Goal: Navigation & Orientation: Find specific page/section

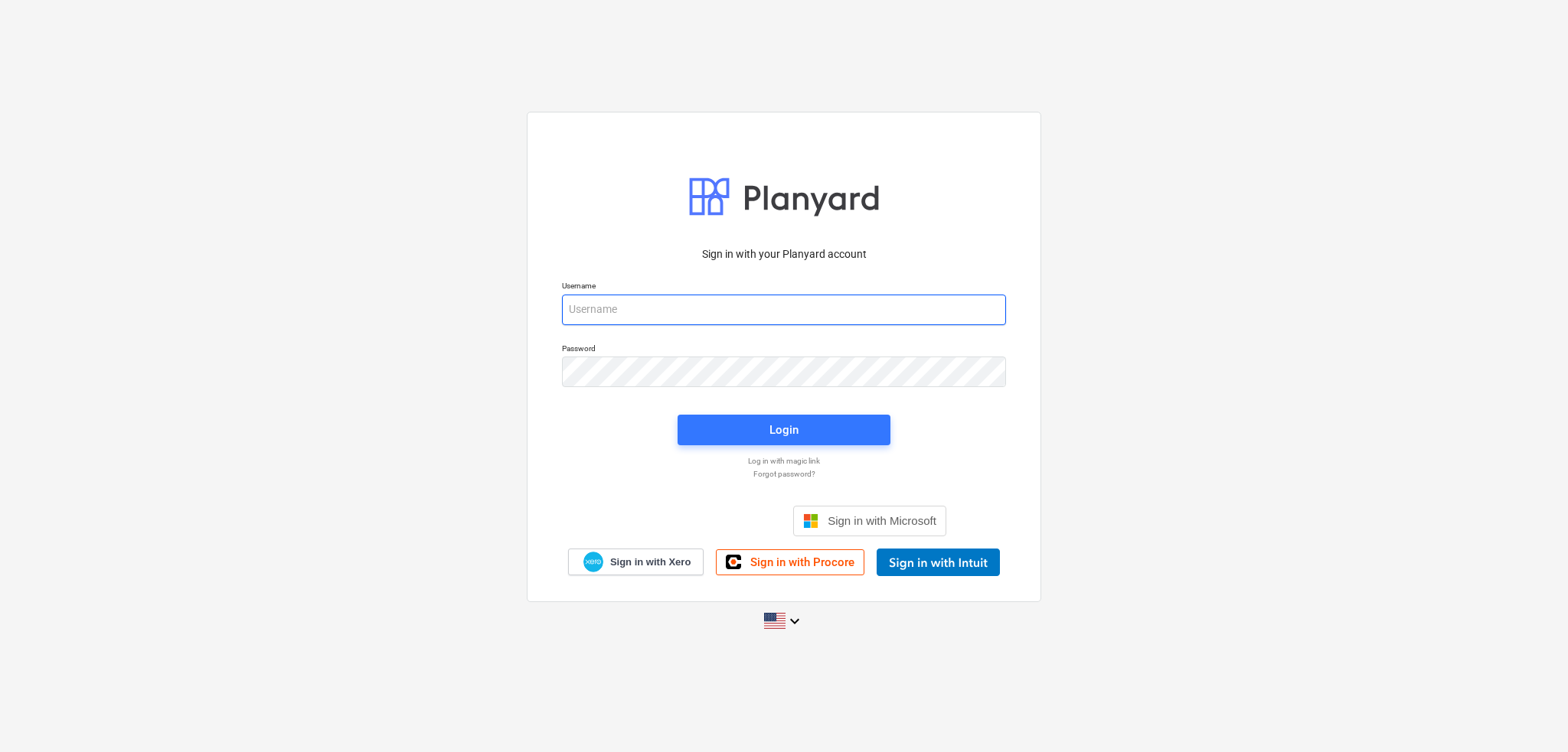
click at [777, 312] on input "email" at bounding box center [784, 310] width 444 height 31
type input "[PERSON_NAME][EMAIL_ADDRESS][PERSON_NAME][DOMAIN_NAME]"
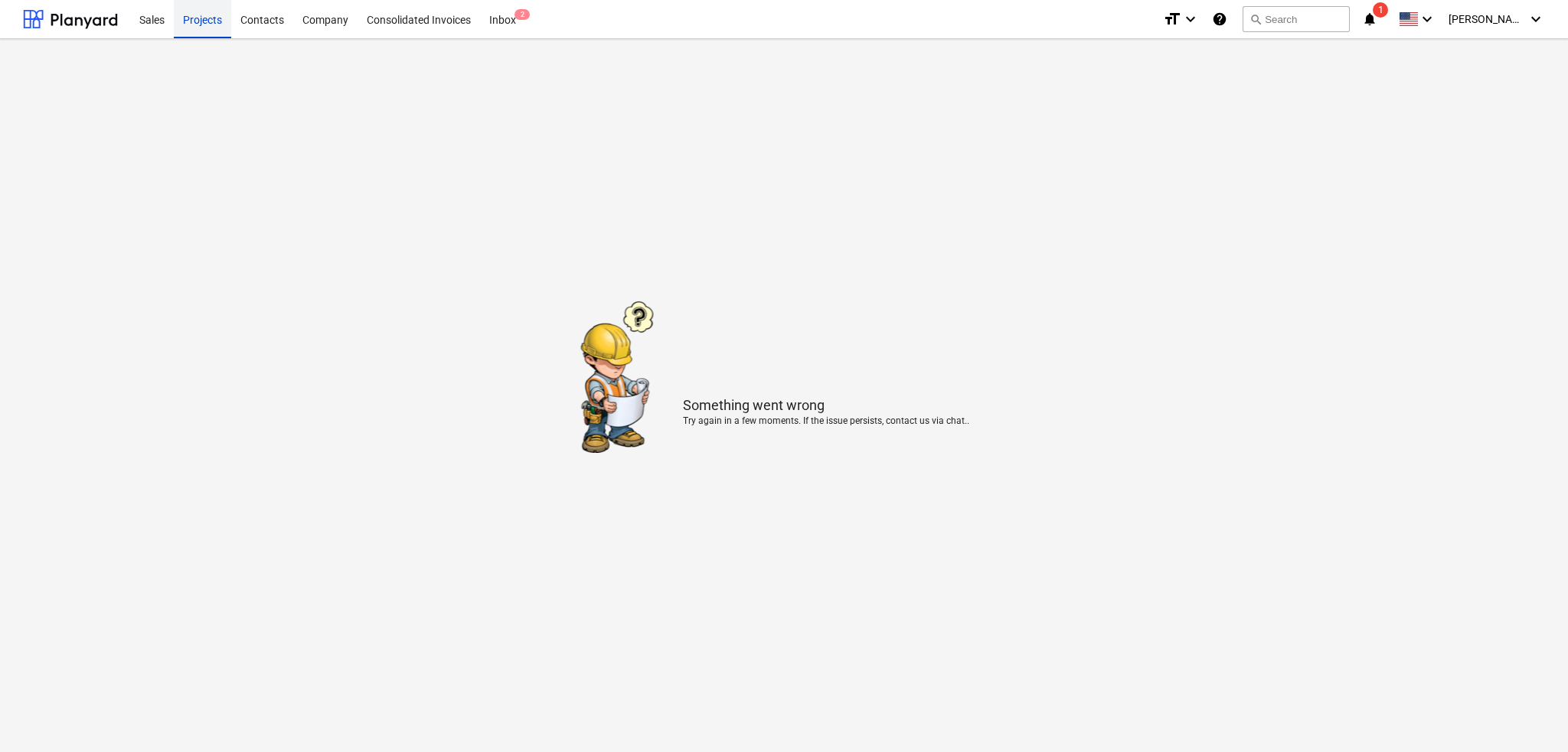
click at [217, 26] on div "Projects" at bounding box center [202, 19] width 58 height 39
click at [75, 18] on div at bounding box center [70, 19] width 95 height 38
click at [503, 17] on div "Inbox 2" at bounding box center [503, 19] width 45 height 39
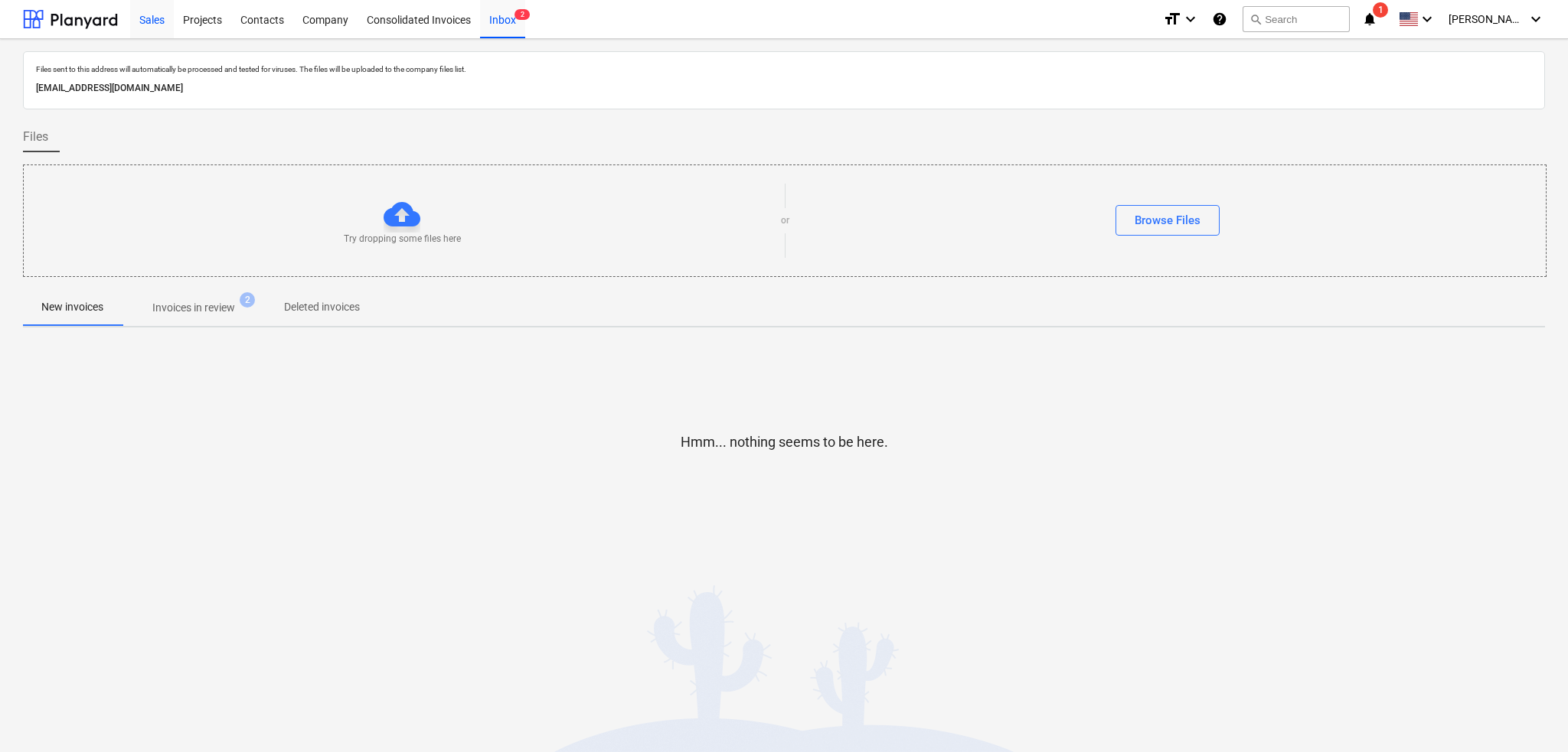
click at [148, 20] on div "Sales" at bounding box center [152, 19] width 44 height 39
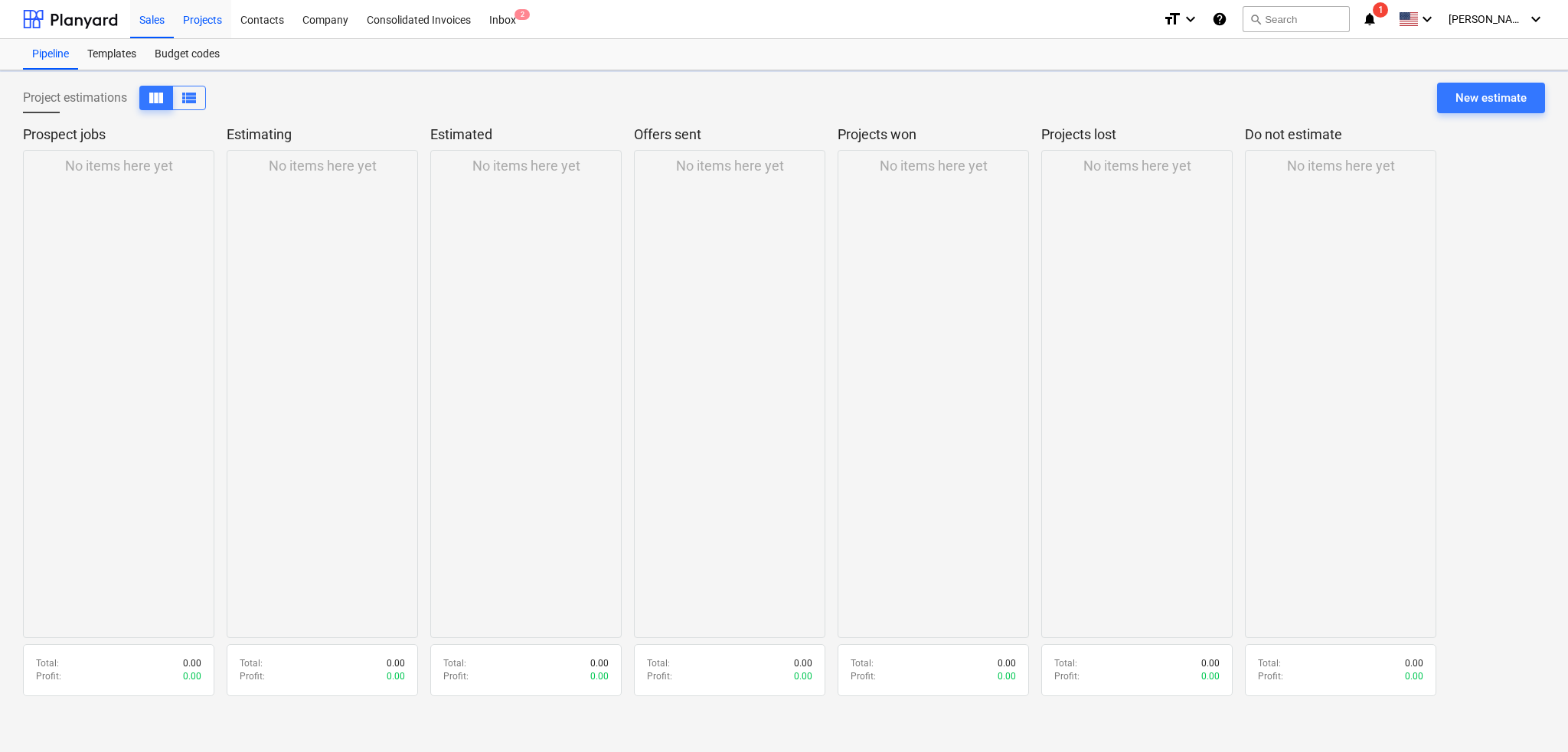
click at [224, 20] on div "Projects" at bounding box center [202, 19] width 58 height 39
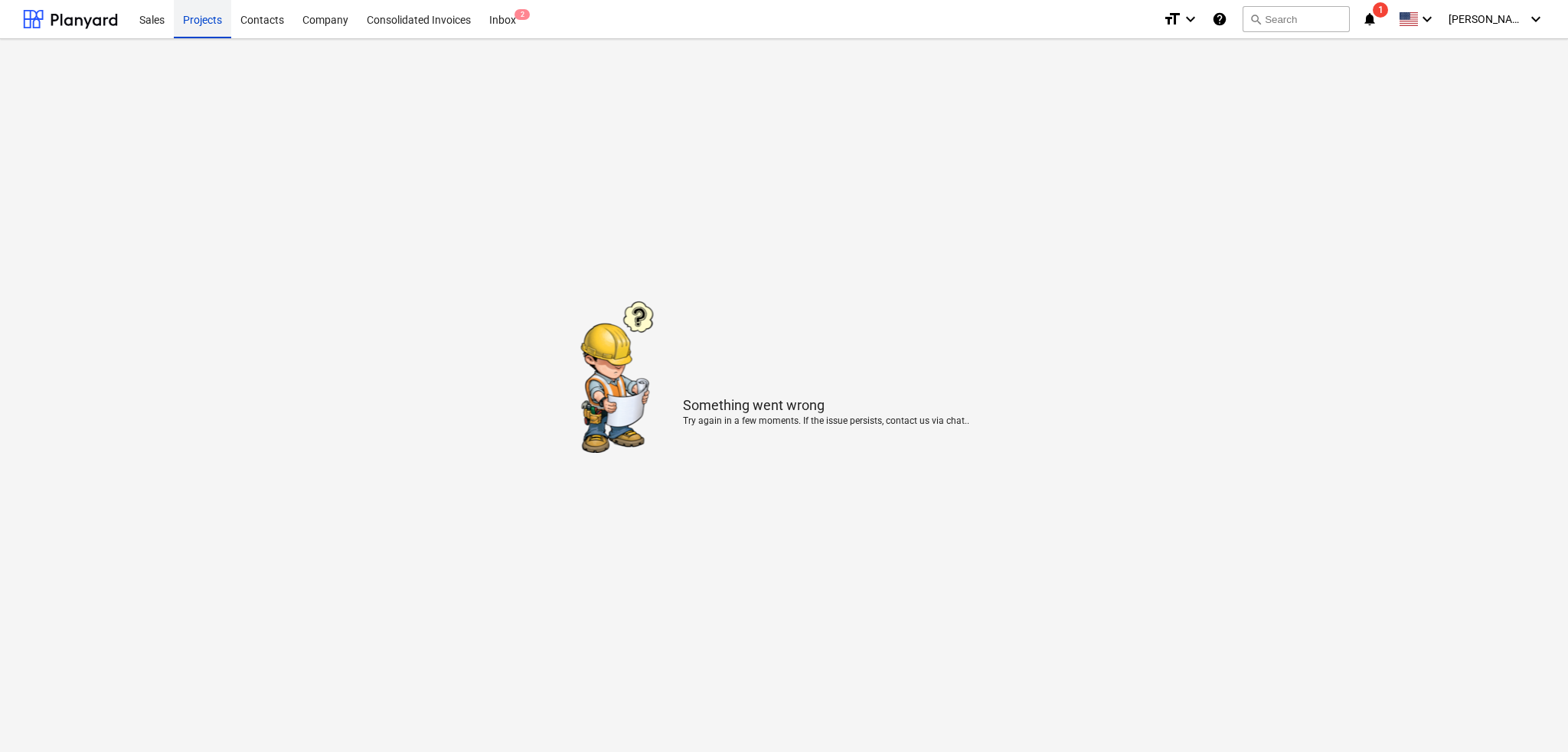
click at [210, 19] on div "Projects" at bounding box center [202, 19] width 58 height 39
click at [504, 8] on div "Inbox 2" at bounding box center [503, 19] width 45 height 39
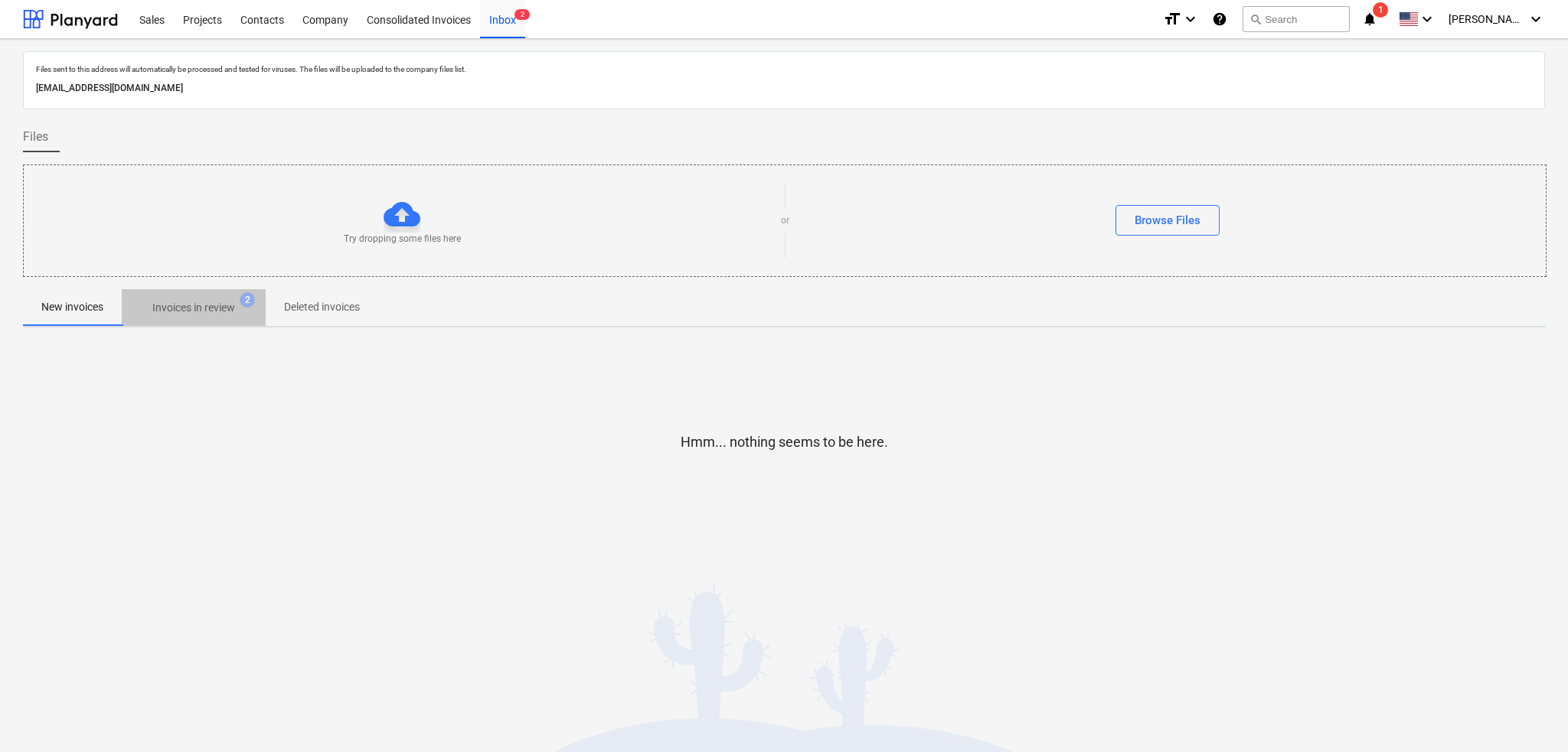
click at [242, 294] on span "Invoices in review 2" at bounding box center [194, 308] width 144 height 28
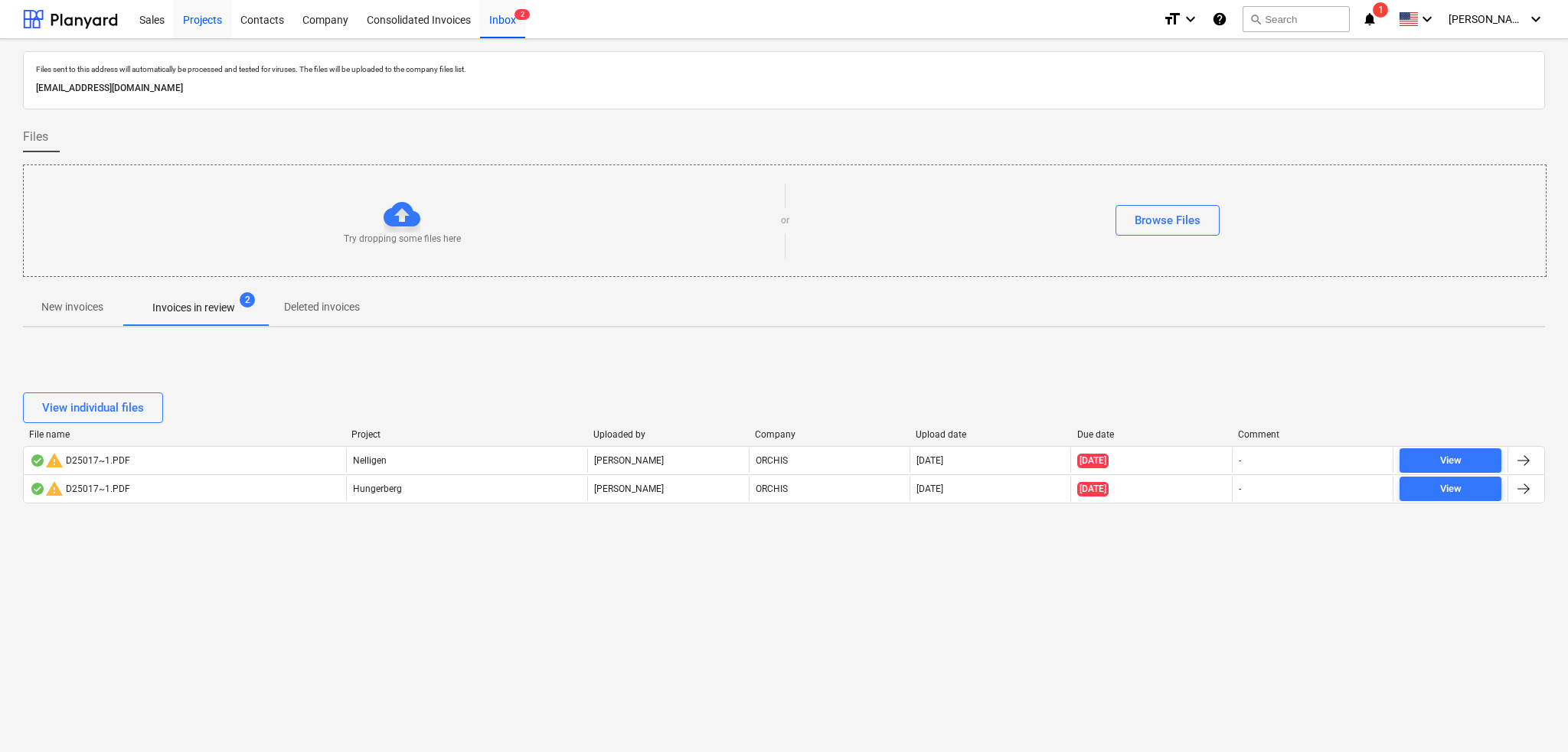
click at [213, 21] on div "Projects" at bounding box center [202, 19] width 58 height 39
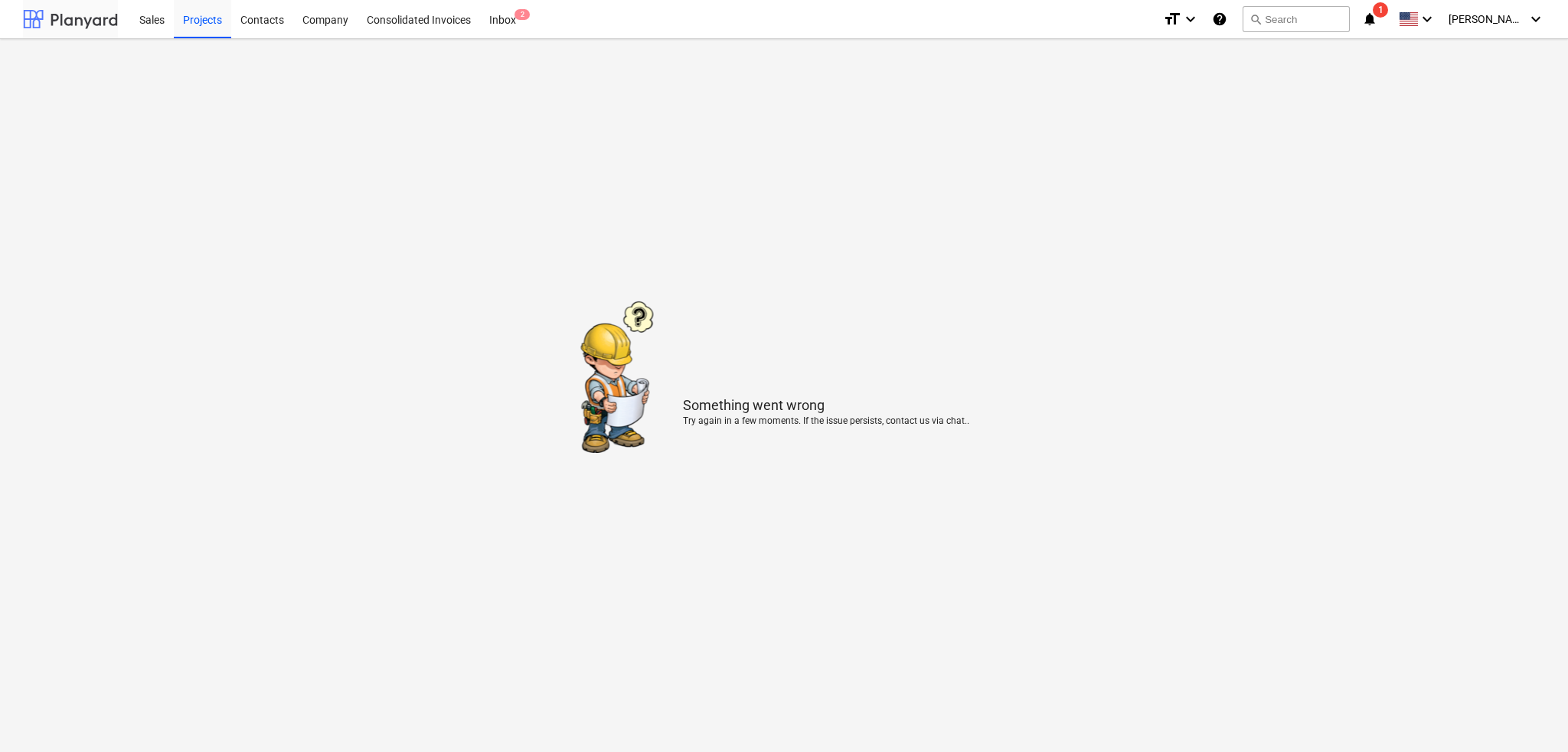
click at [88, 23] on div at bounding box center [70, 19] width 95 height 38
click at [77, 4] on div at bounding box center [70, 19] width 95 height 38
click at [1378, 25] on icon "notifications" at bounding box center [1370, 19] width 15 height 19
click at [1442, 18] on div "keyboard_arrow_down" at bounding box center [1417, 19] width 49 height 38
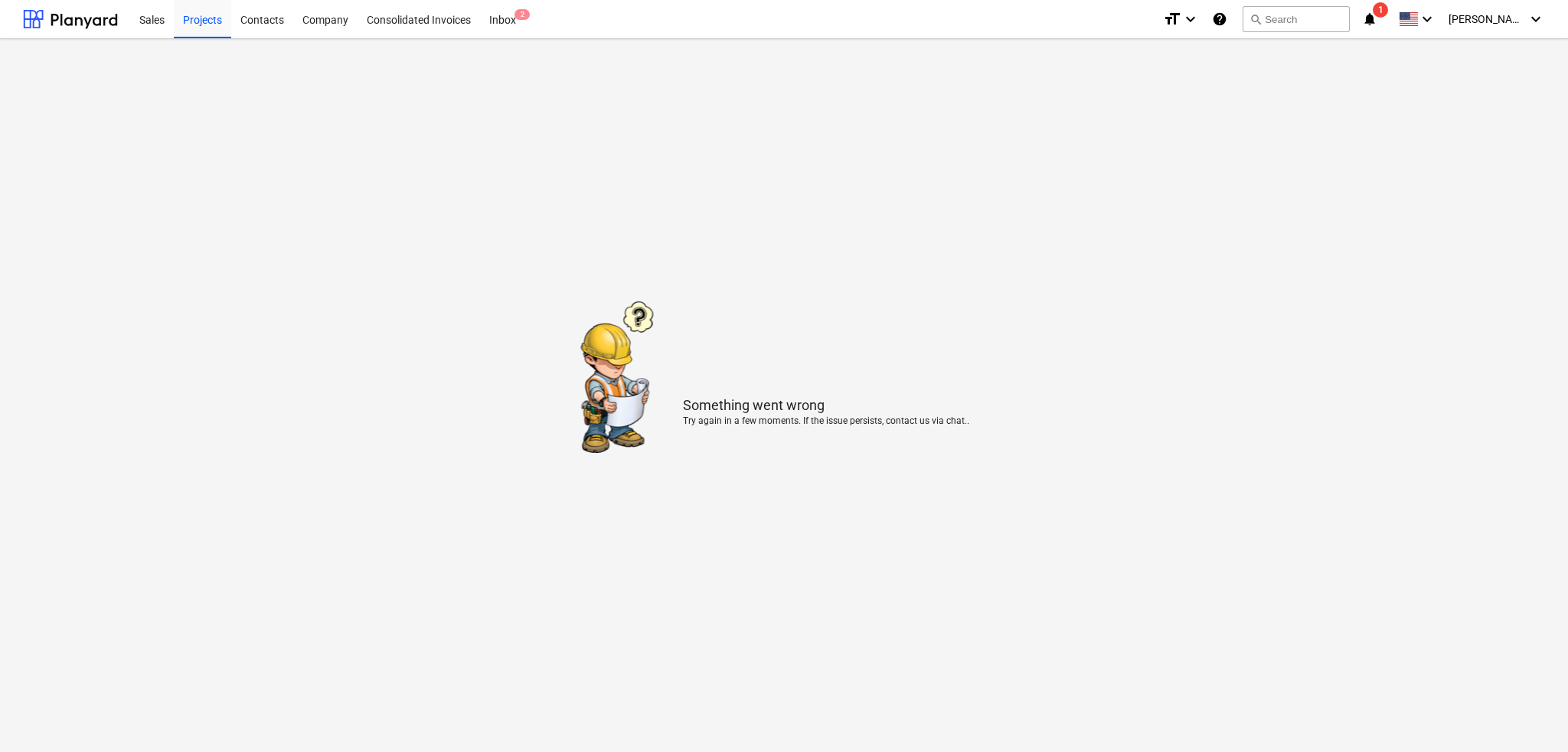
click at [1436, 18] on icon "keyboard_arrow_down" at bounding box center [1427, 19] width 19 height 19
click at [835, 329] on main "Something went wrong Try again in a few moments. If the issue persists, contact…" at bounding box center [784, 395] width 1568 height 713
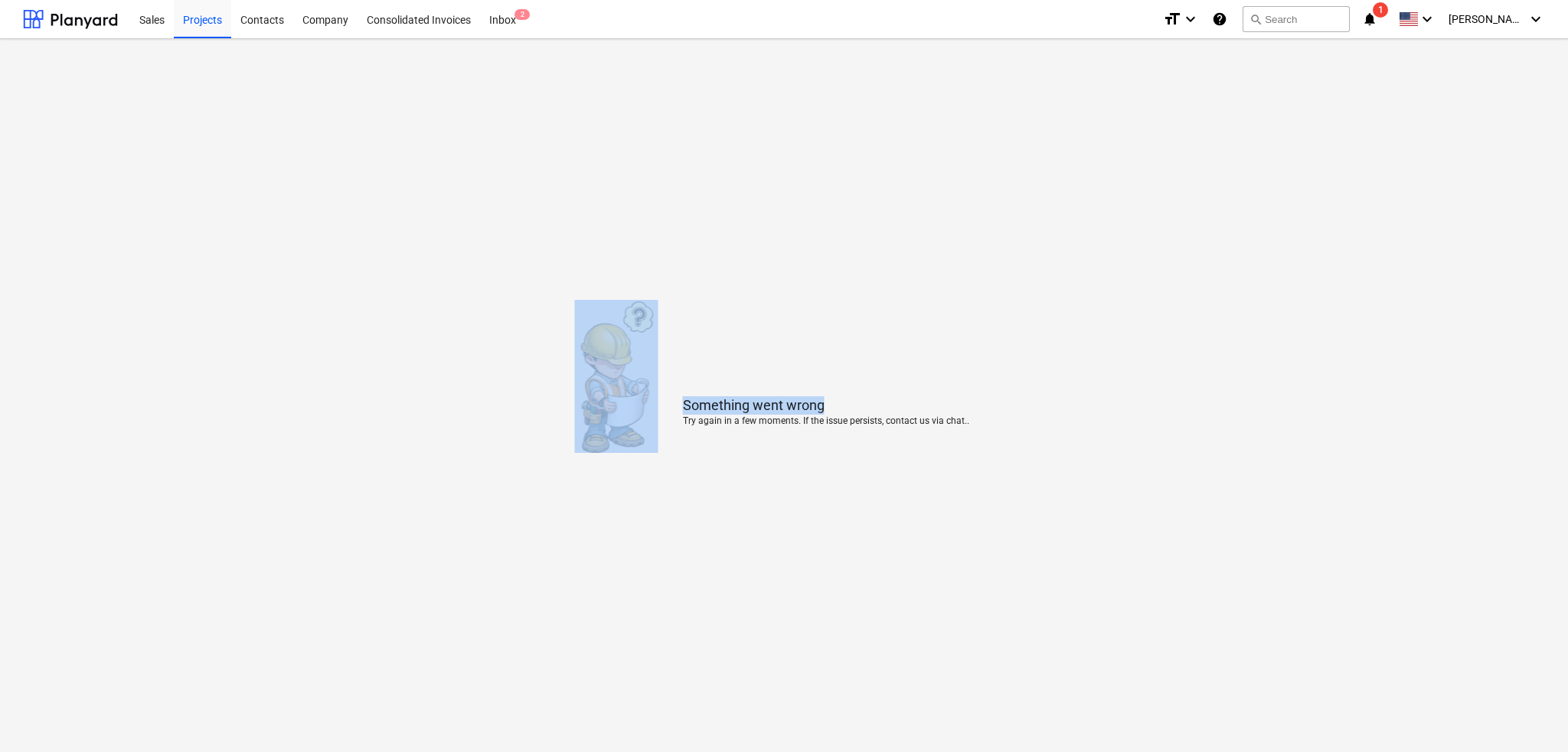
click at [667, 390] on div "Something went wrong Try again in a few moments. If the issue persists, contact…" at bounding box center [826, 411] width 335 height 80
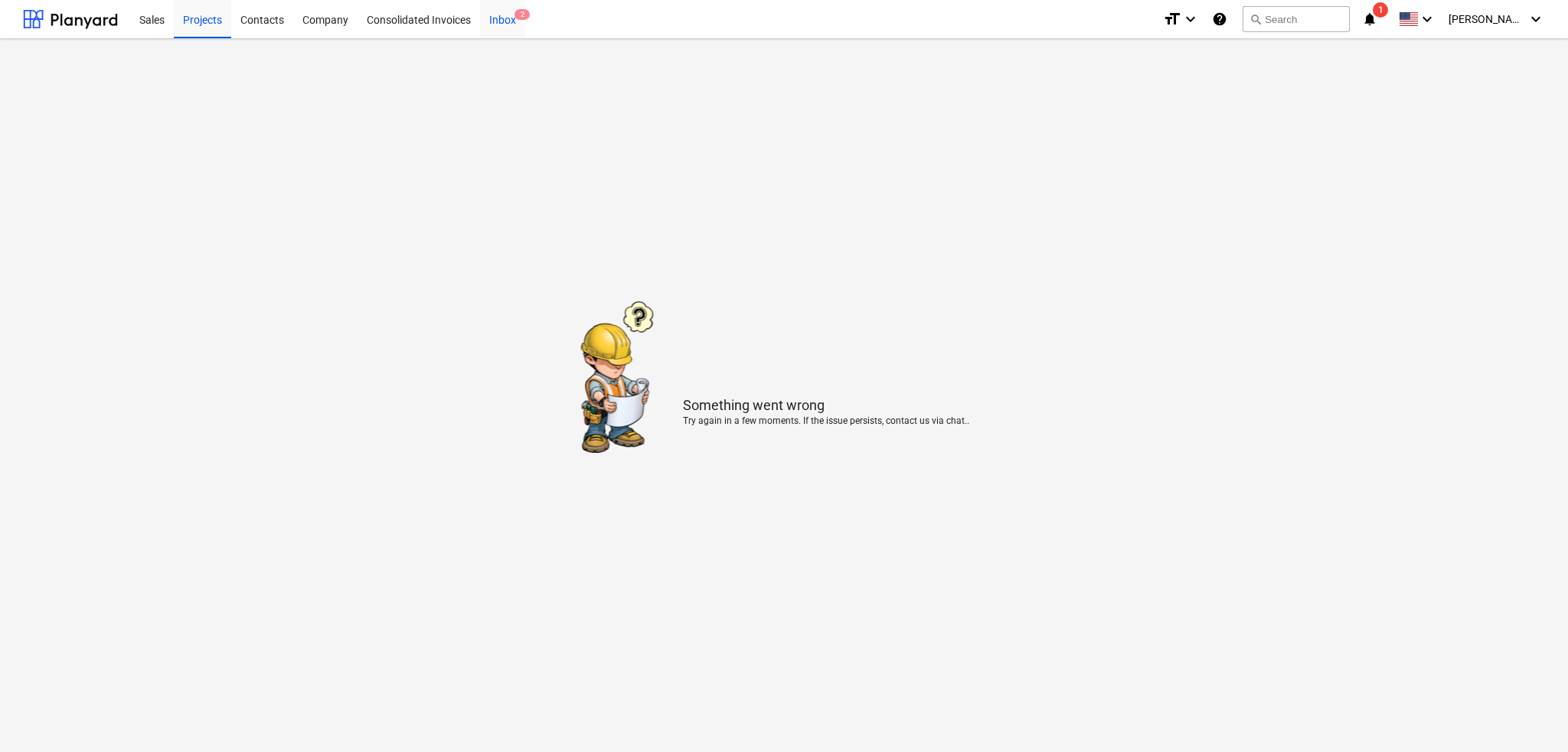
click at [499, 27] on div "Inbox 2" at bounding box center [503, 19] width 45 height 39
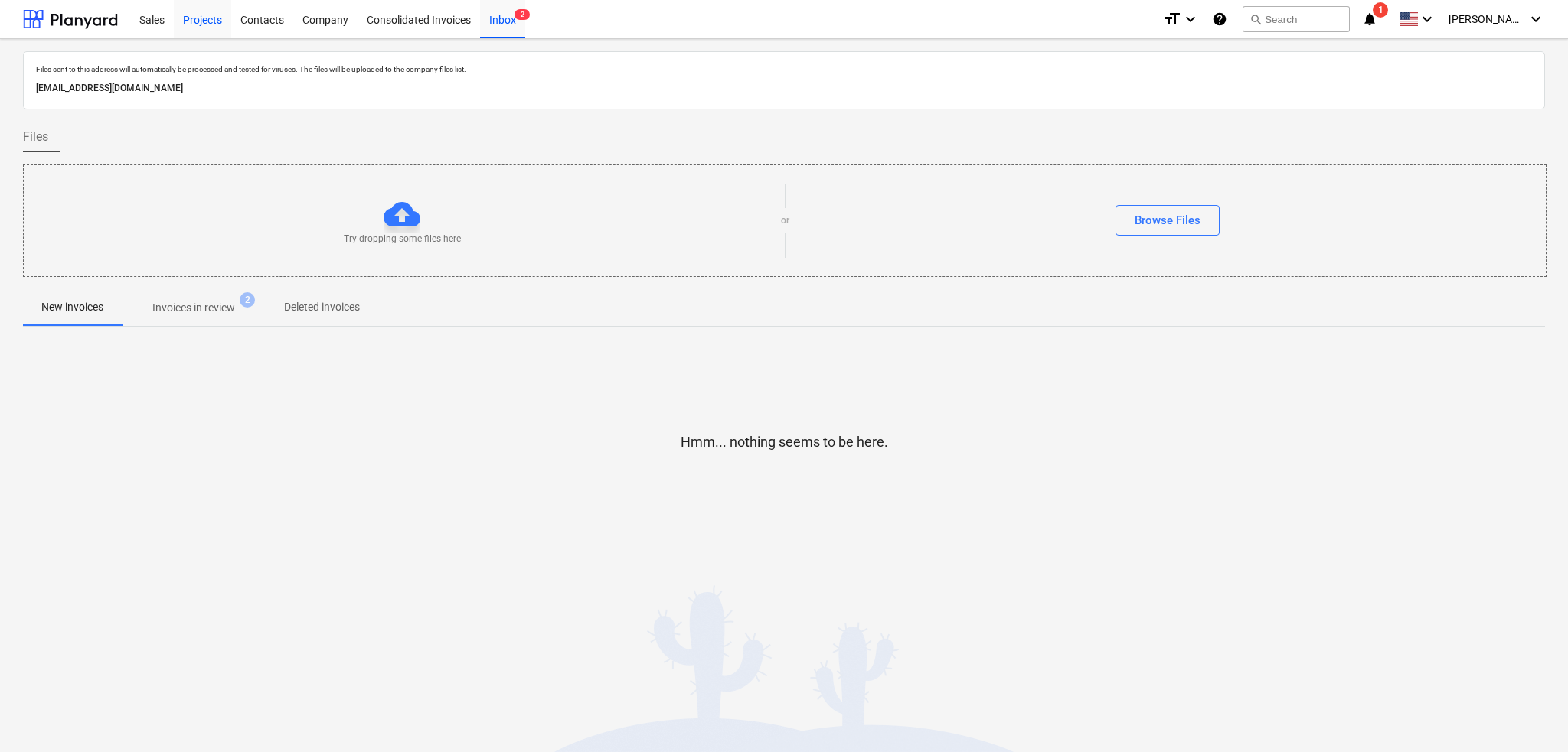
click at [200, 23] on div "Projects" at bounding box center [202, 19] width 58 height 39
click at [160, 20] on div "Sales" at bounding box center [152, 19] width 44 height 39
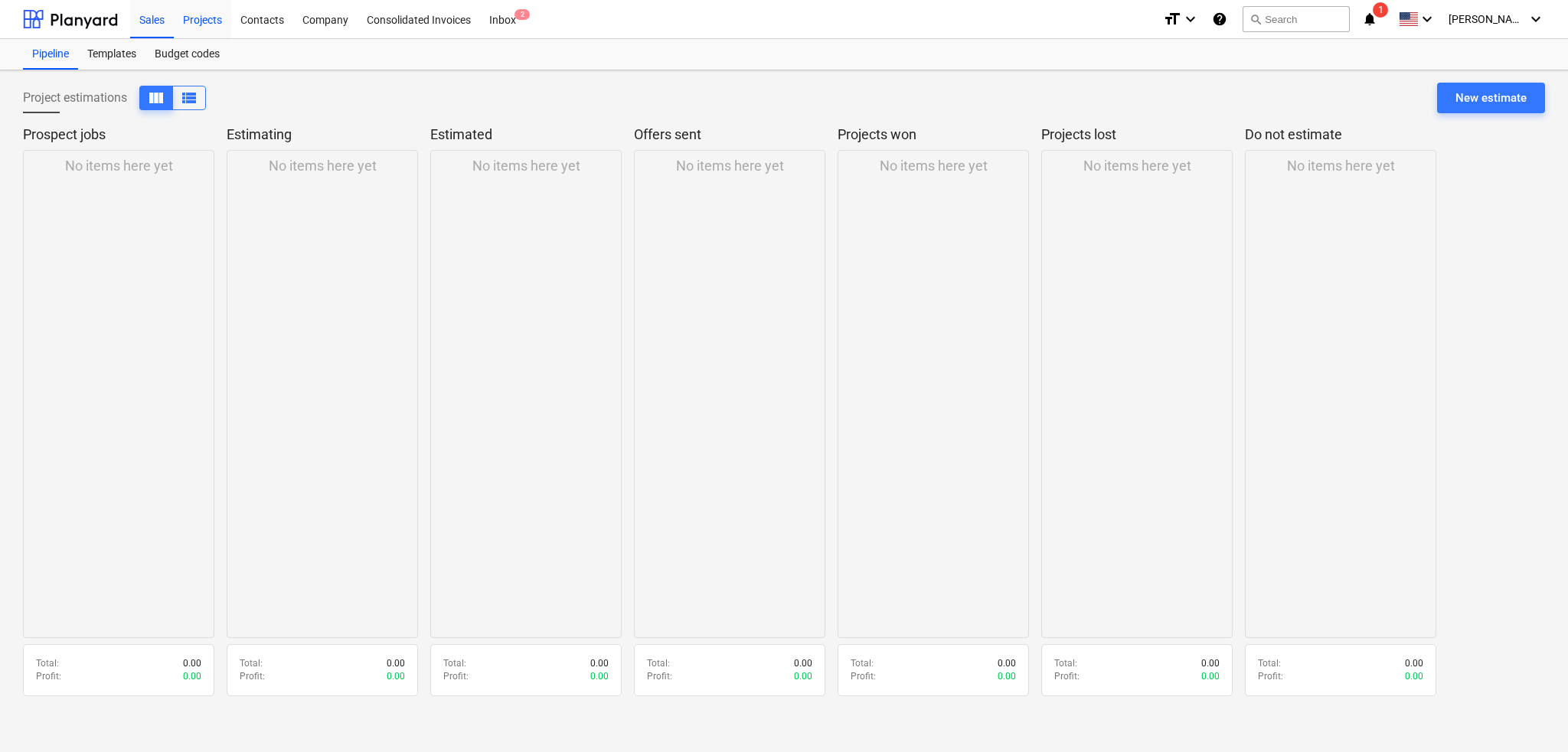
click at [191, 23] on div "Projects" at bounding box center [202, 19] width 58 height 39
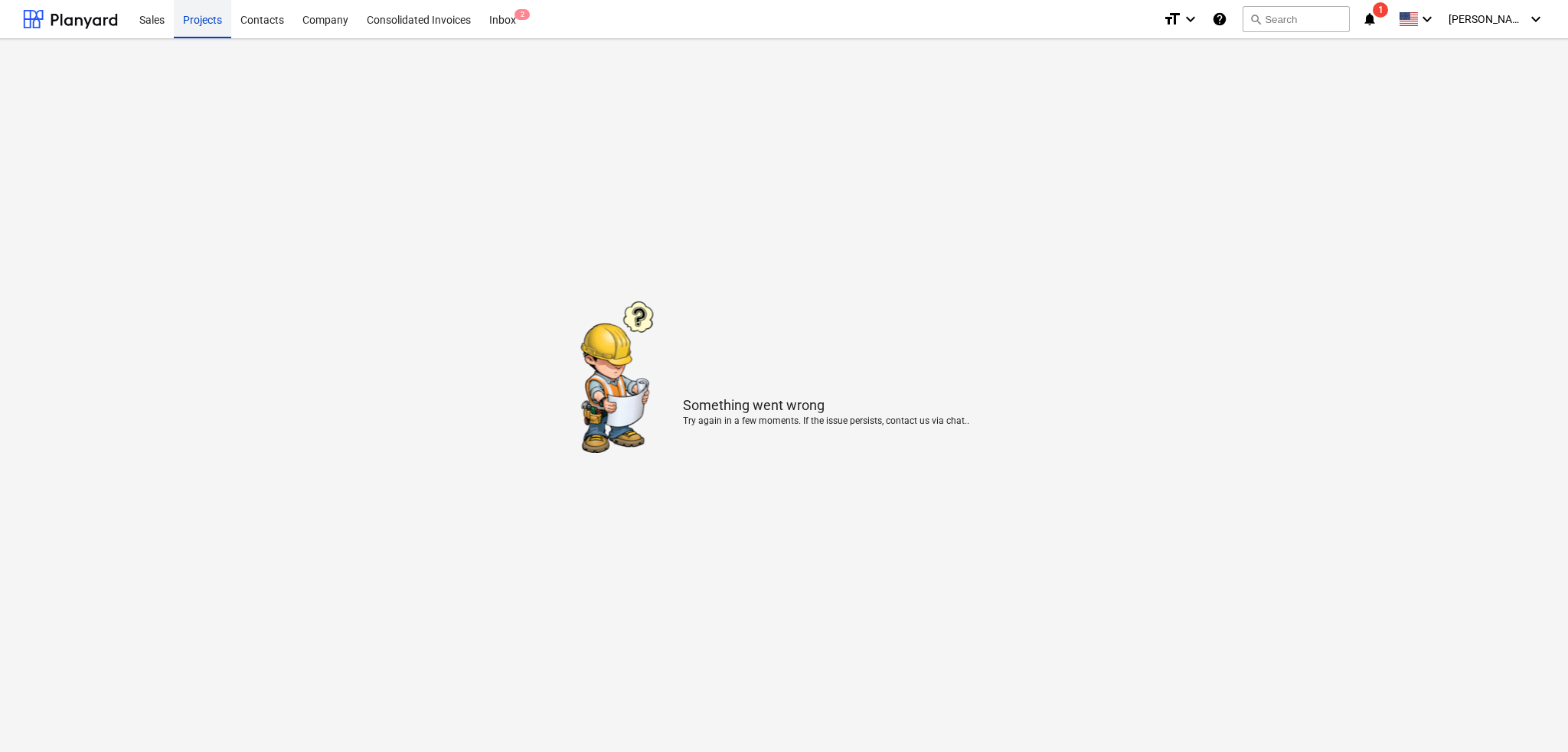
click at [192, 21] on div "Projects" at bounding box center [202, 19] width 58 height 39
click at [246, 17] on div "Contacts" at bounding box center [262, 19] width 62 height 39
click at [247, 17] on div "Contacts" at bounding box center [262, 19] width 62 height 39
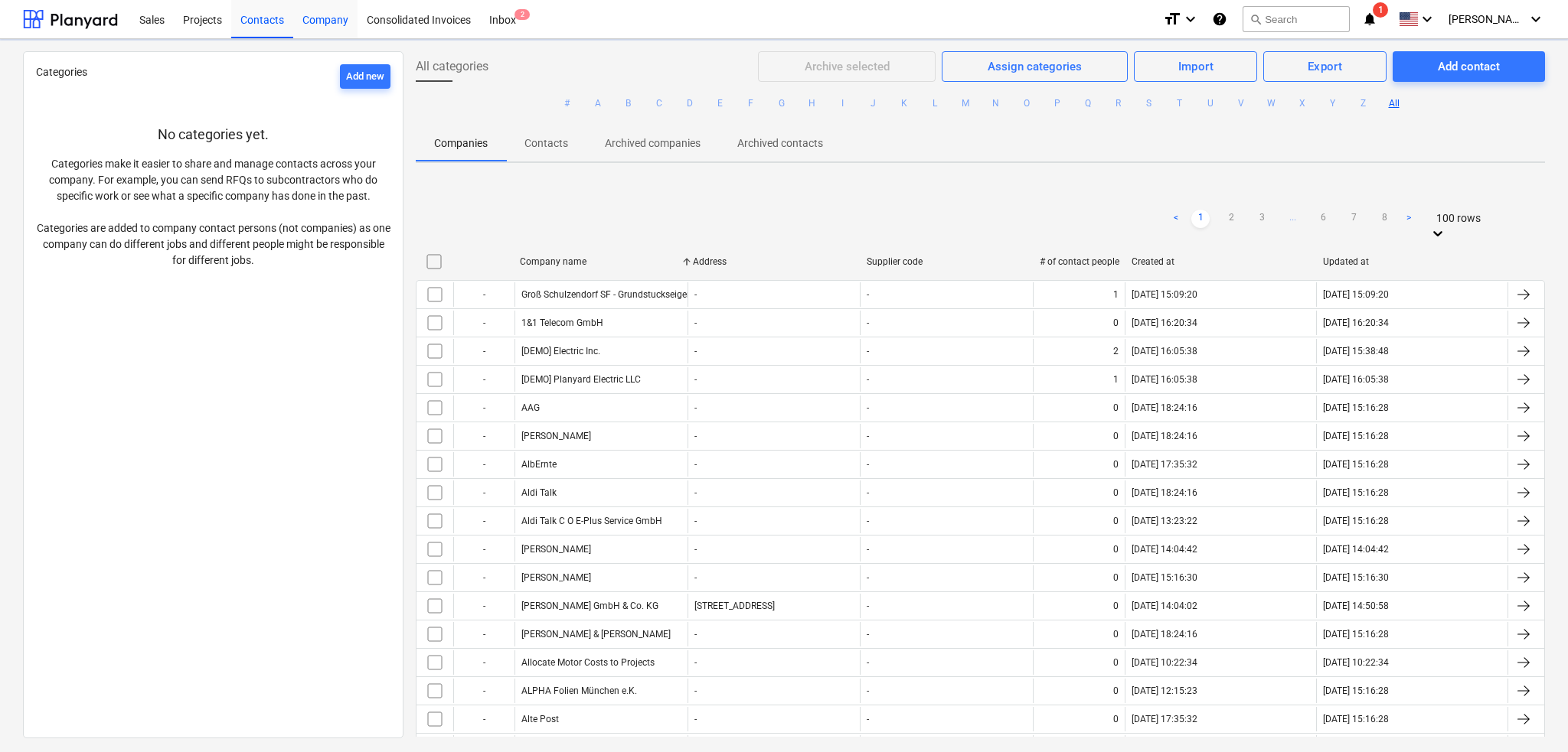
click at [318, 18] on div "Company" at bounding box center [325, 19] width 64 height 39
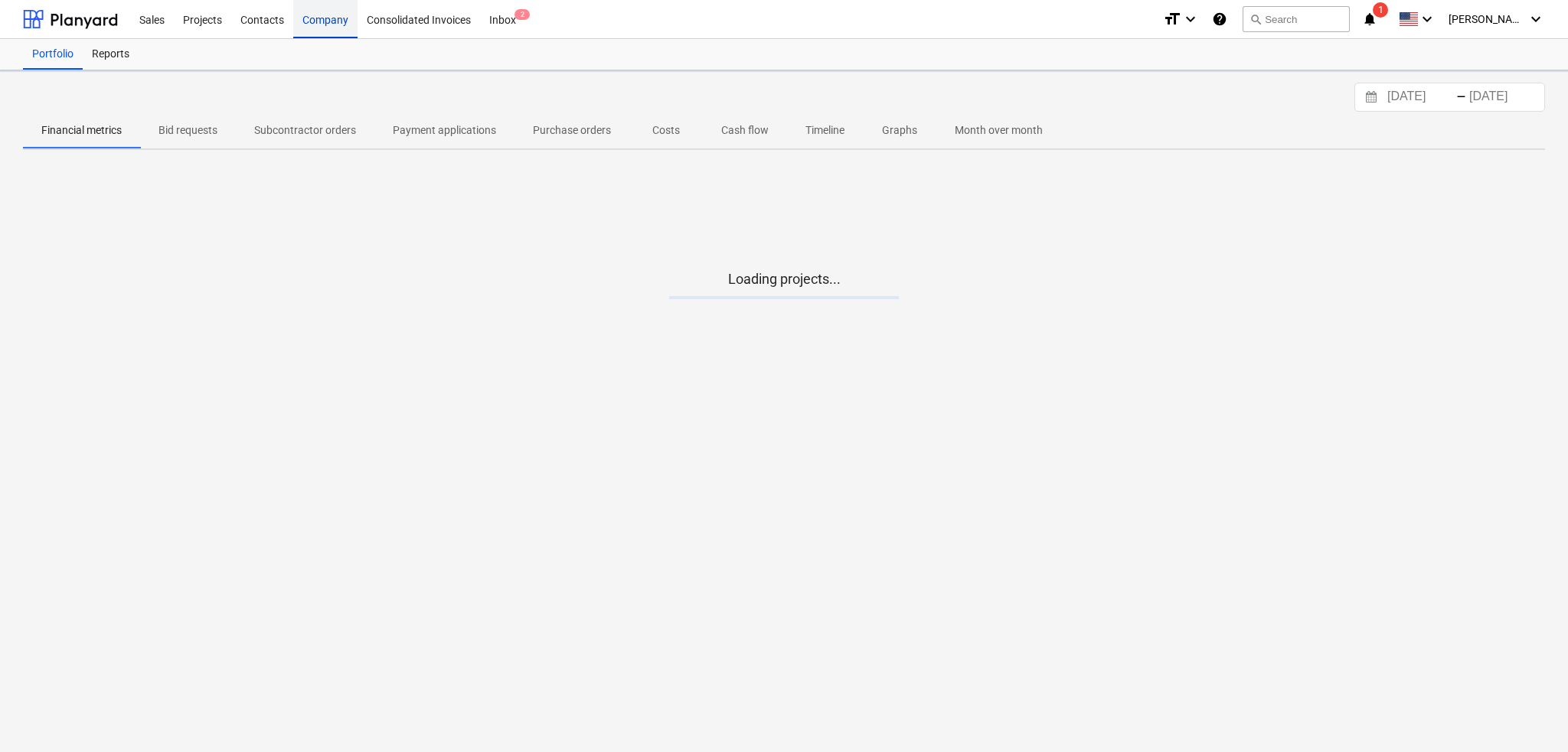
click at [318, 18] on div "Company" at bounding box center [325, 19] width 64 height 39
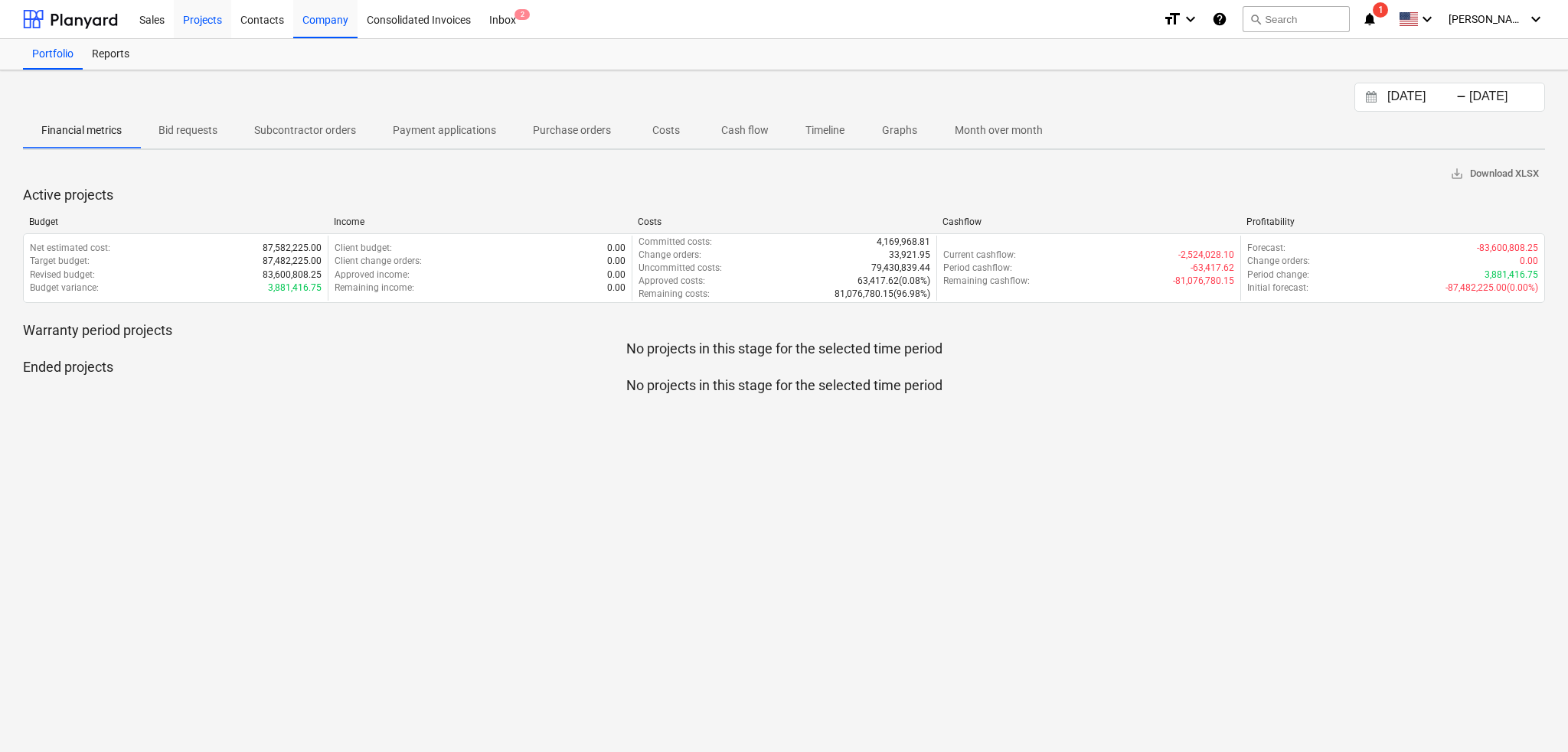
click at [187, 18] on div "Projects" at bounding box center [202, 19] width 58 height 39
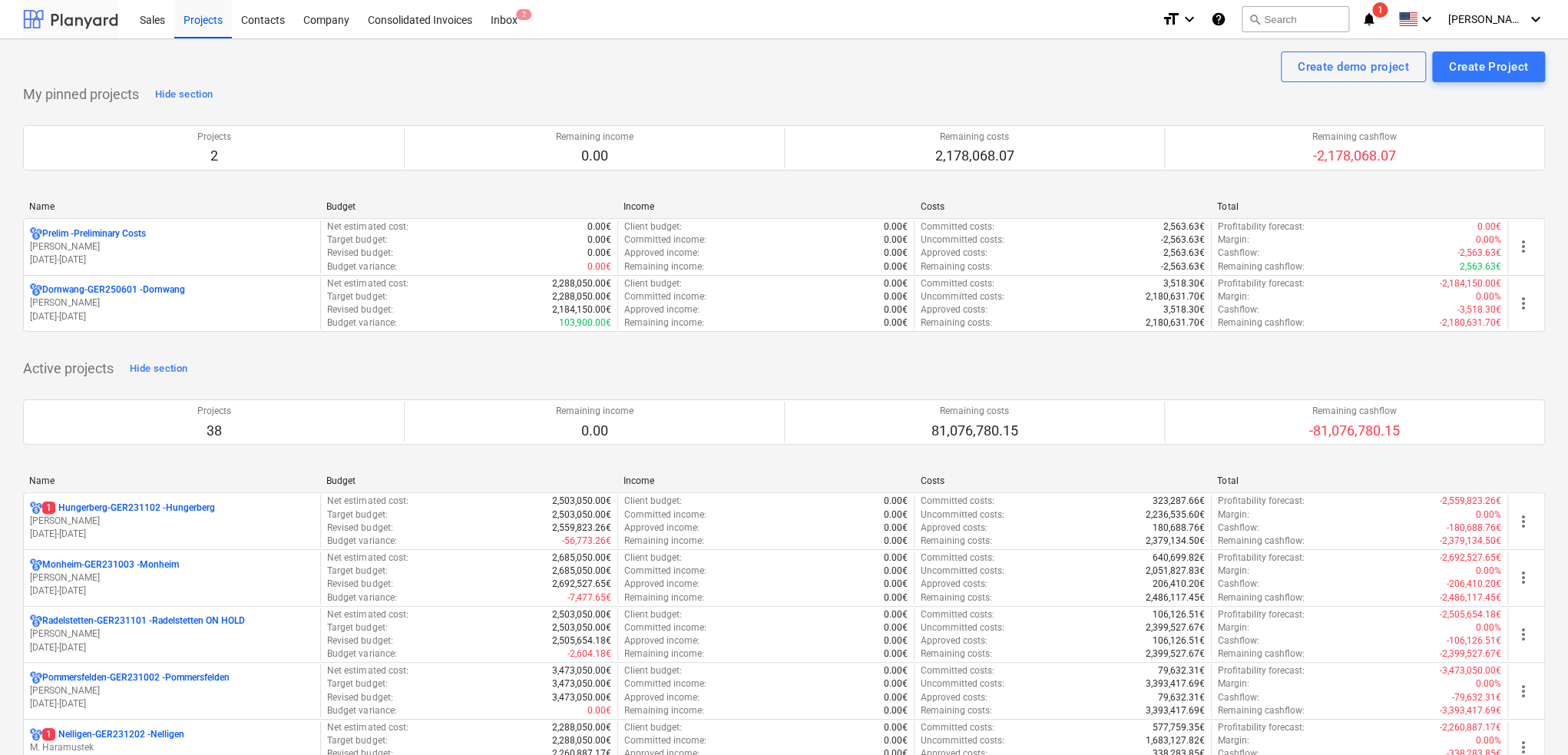
click at [92, 15] on div at bounding box center [70, 19] width 95 height 38
